Goal: Find specific page/section: Find specific page/section

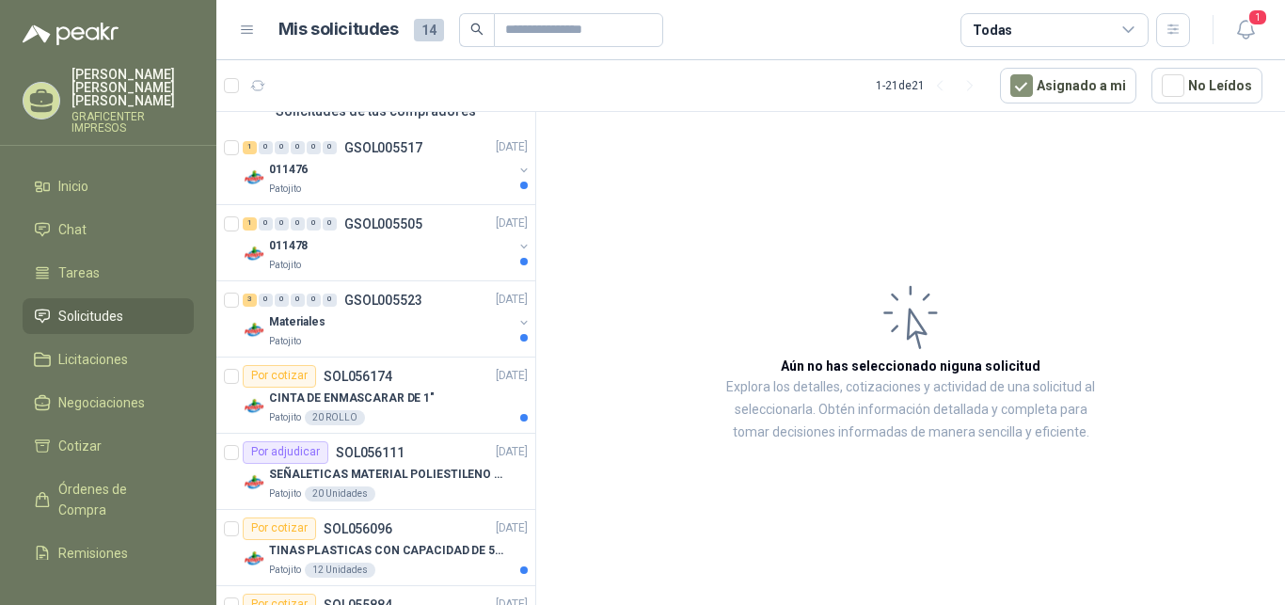
scroll to position [768, 0]
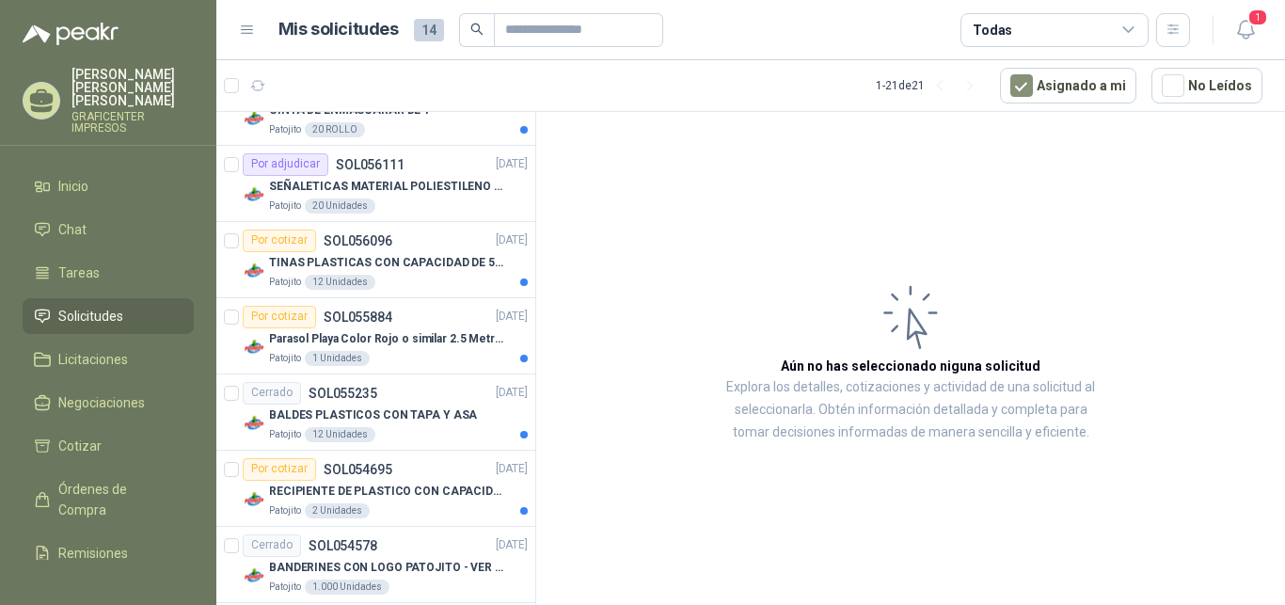
click at [89, 306] on span "Solicitudes" at bounding box center [90, 316] width 65 height 21
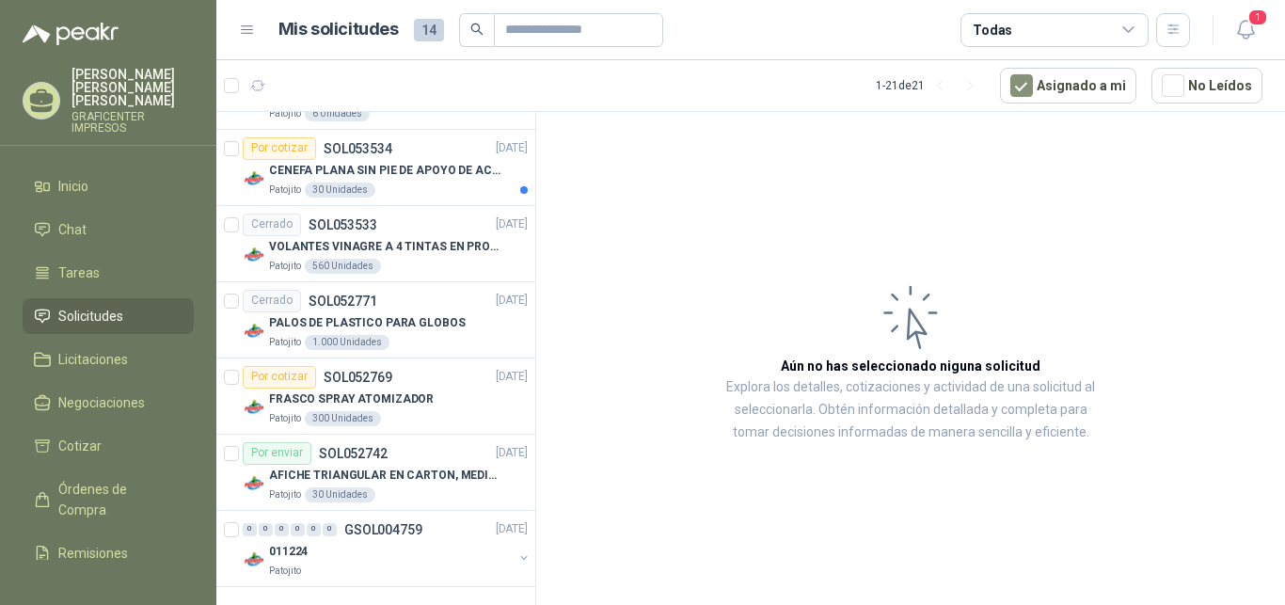
scroll to position [1625, 0]
click at [87, 306] on span "Solicitudes" at bounding box center [90, 316] width 65 height 21
